Goal: Transaction & Acquisition: Purchase product/service

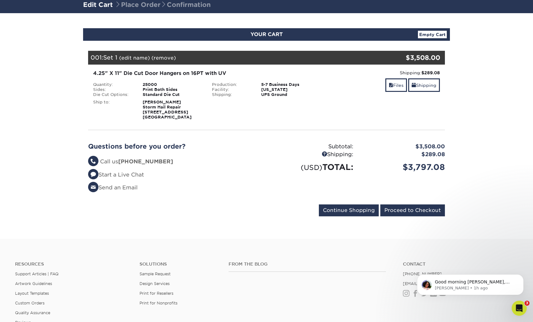
scroll to position [48, 0]
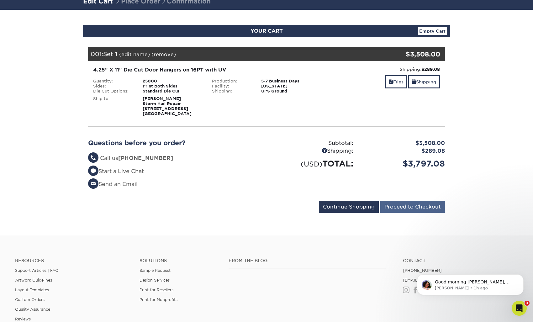
click at [412, 206] on input "Proceed to Checkout" at bounding box center [412, 207] width 65 height 12
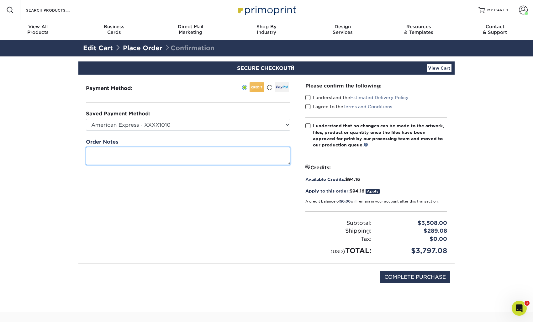
click at [212, 153] on textarea at bounding box center [188, 156] width 205 height 18
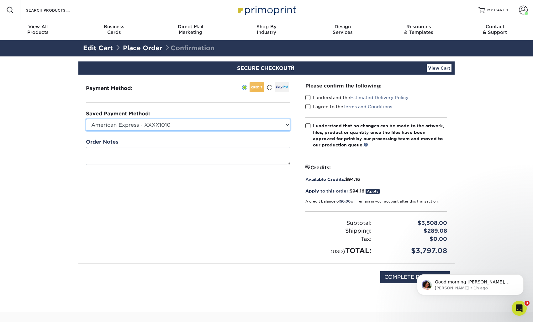
select select "74319"
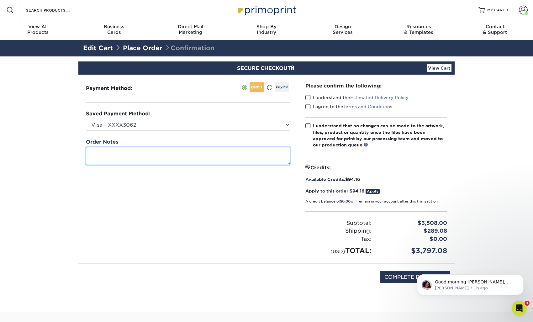
click at [155, 155] on textarea at bounding box center [188, 156] width 205 height 18
click at [127, 154] on textarea at bounding box center [188, 156] width 205 height 18
paste textarea "The proof is showing my lower case "L" as thicker than the rest of the letters.…"
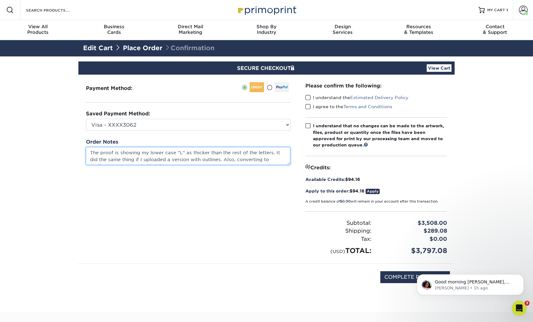
click at [90, 151] on textarea "The proof is showing my lower case "L" as thicker than the rest of the letters.…" at bounding box center [188, 156] width 205 height 18
click at [213, 154] on textarea "Please double-check my files and send a proof. The proof is showing my lower ca…" at bounding box center [188, 156] width 205 height 18
click at [169, 162] on textarea "Please double-check my files and send a proof. The online preview proof is show…" at bounding box center [188, 156] width 205 height 18
type textarea "Please doublecheck my files and send a proof. The online preview proof is showi…"
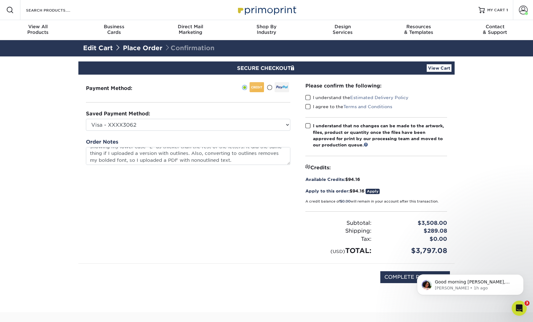
click at [308, 98] on span at bounding box center [308, 98] width 5 height 6
click at [0, 0] on input "I understand the Estimated Delivery Policy" at bounding box center [0, 0] width 0 height 0
click at [308, 107] on span at bounding box center [308, 107] width 5 height 6
click at [0, 0] on input "I agree to the Terms and Conditions" at bounding box center [0, 0] width 0 height 0
click at [308, 126] on span at bounding box center [308, 126] width 5 height 6
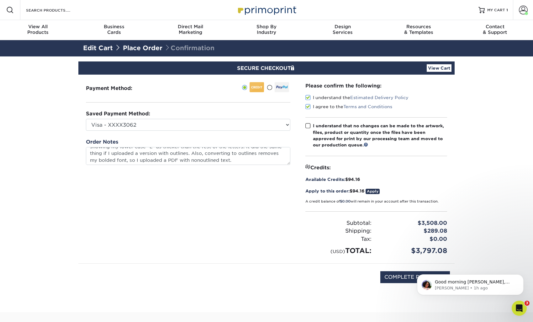
click at [0, 0] on input "I understand that no changes can be made to the artwork, files, product or quan…" at bounding box center [0, 0] width 0 height 0
click at [376, 189] on link "Apply" at bounding box center [373, 191] width 14 height 5
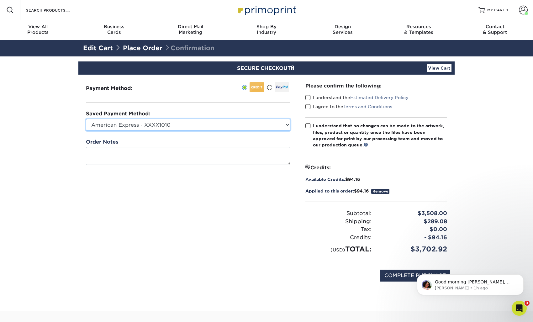
select select "74319"
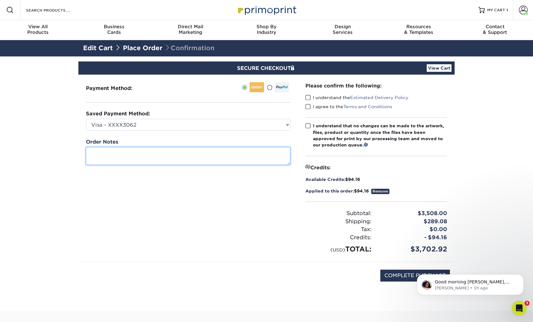
click at [195, 152] on textarea at bounding box center [188, 156] width 205 height 18
paste textarea "The proof is showing my lower case "L" as thicker than the rest of the letters.…"
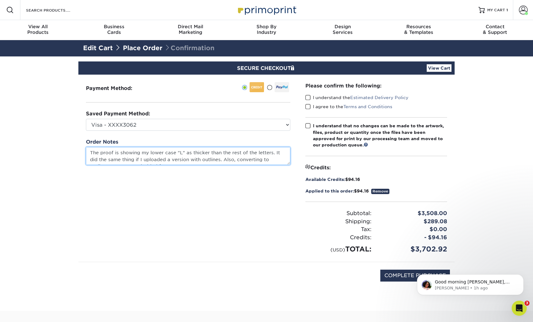
click at [91, 153] on textarea "The proof is showing my lower case "L" as thicker than the rest of the letters.…" at bounding box center [188, 156] width 205 height 18
click at [221, 162] on textarea "Please double-check the files and send a proof. The online preview proof is sho…" at bounding box center [188, 156] width 205 height 18
type textarea "Please doublecheck the files and send a proof. The online preview proof is show…"
click at [309, 98] on span at bounding box center [308, 98] width 5 height 6
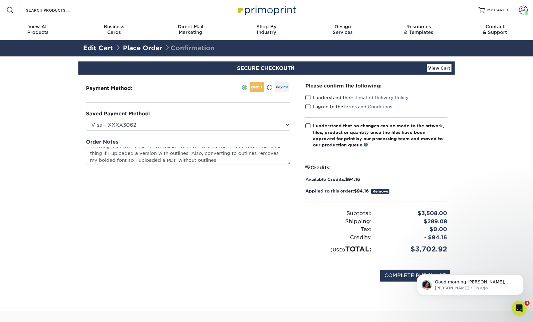
click at [0, 0] on input "I understand the Estimated Delivery Policy" at bounding box center [0, 0] width 0 height 0
click at [310, 105] on span at bounding box center [308, 107] width 5 height 6
click at [0, 0] on input "I agree to the Terms and Conditions" at bounding box center [0, 0] width 0 height 0
click at [307, 124] on span at bounding box center [308, 126] width 5 height 6
click at [0, 0] on input "I understand that no changes can be made to the artwork, files, product or quan…" at bounding box center [0, 0] width 0 height 0
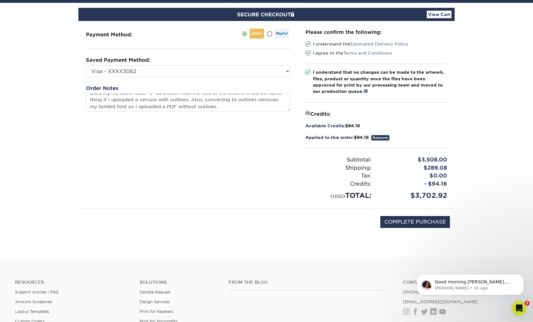
scroll to position [56, 0]
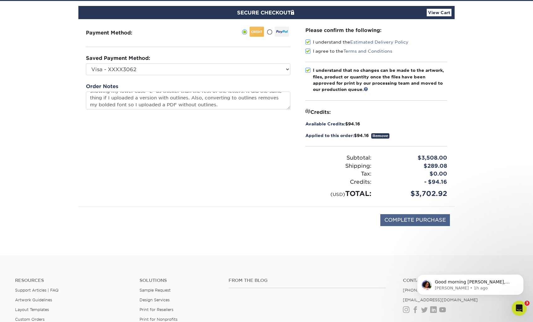
click at [417, 220] on input "COMPLETE PURCHASE" at bounding box center [415, 220] width 70 height 12
type input "PROCESSING, PLEASE WAIT..."
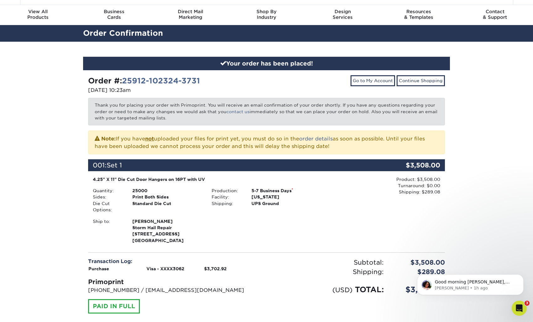
scroll to position [20, 0]
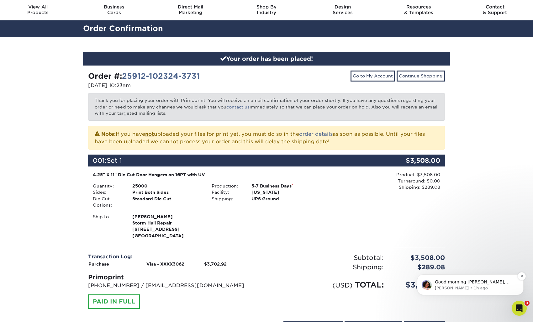
click at [483, 285] on p "Good morning [PERSON_NAME], Thank you for bringing this issue to our attention.…" at bounding box center [475, 282] width 81 height 6
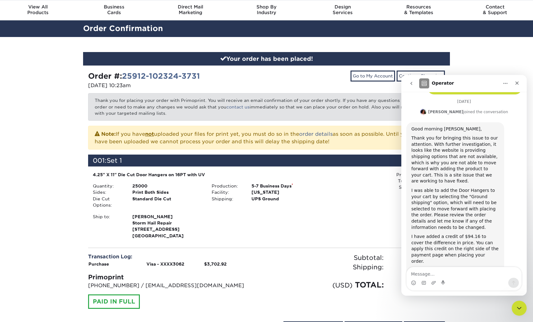
scroll to position [818, 0]
click at [454, 275] on textarea "Message…" at bounding box center [464, 272] width 115 height 11
type textarea "Thanks very much, got it ordered!"
click at [513, 285] on icon "Send a message…" at bounding box center [513, 282] width 5 height 5
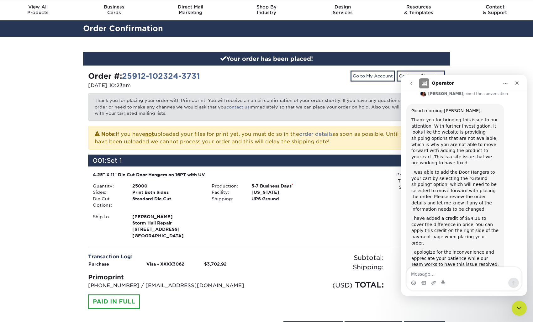
click at [332, 273] on div "(USD) TOTAL: $3,797.08" at bounding box center [358, 281] width 183 height 19
click at [517, 304] on icon "Close Intercom Messenger" at bounding box center [519, 308] width 8 height 8
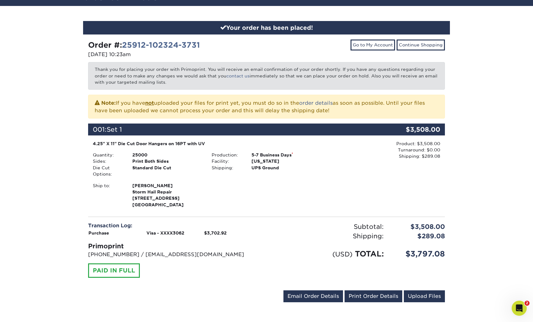
scroll to position [51, 0]
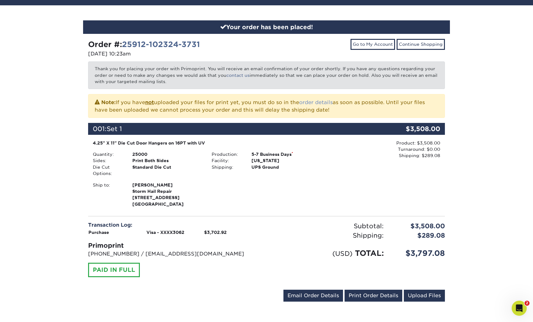
click at [323, 102] on link "order details" at bounding box center [316, 102] width 34 height 6
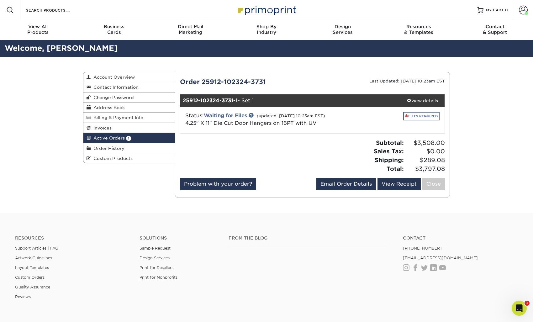
click at [421, 116] on link "FILES REQUIRED" at bounding box center [421, 116] width 36 height 8
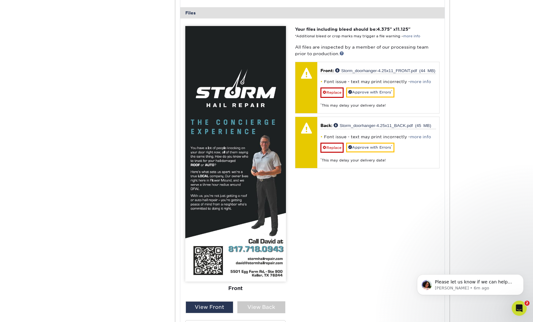
scroll to position [252, 0]
click at [262, 305] on div "View Back" at bounding box center [261, 307] width 48 height 12
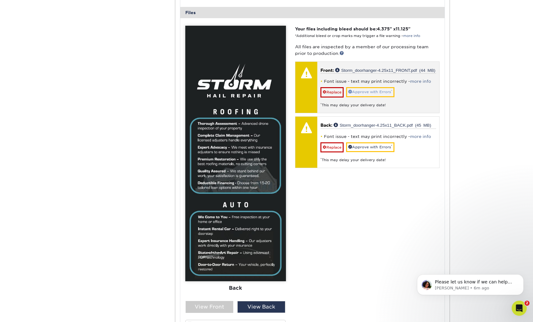
click at [382, 88] on link "Approve with Errors *" at bounding box center [370, 92] width 48 height 10
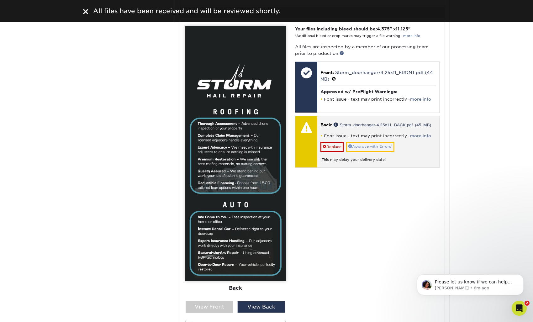
click at [379, 144] on link "Approve with Errors *" at bounding box center [370, 147] width 48 height 10
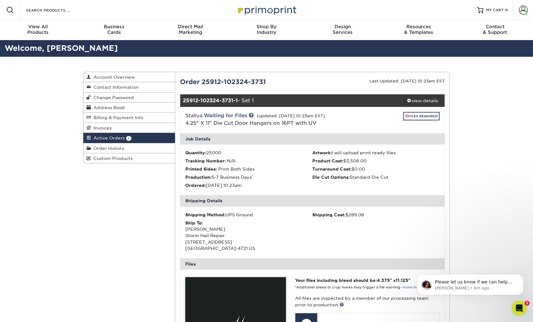
scroll to position [0, 0]
